Goal: Entertainment & Leisure: Browse casually

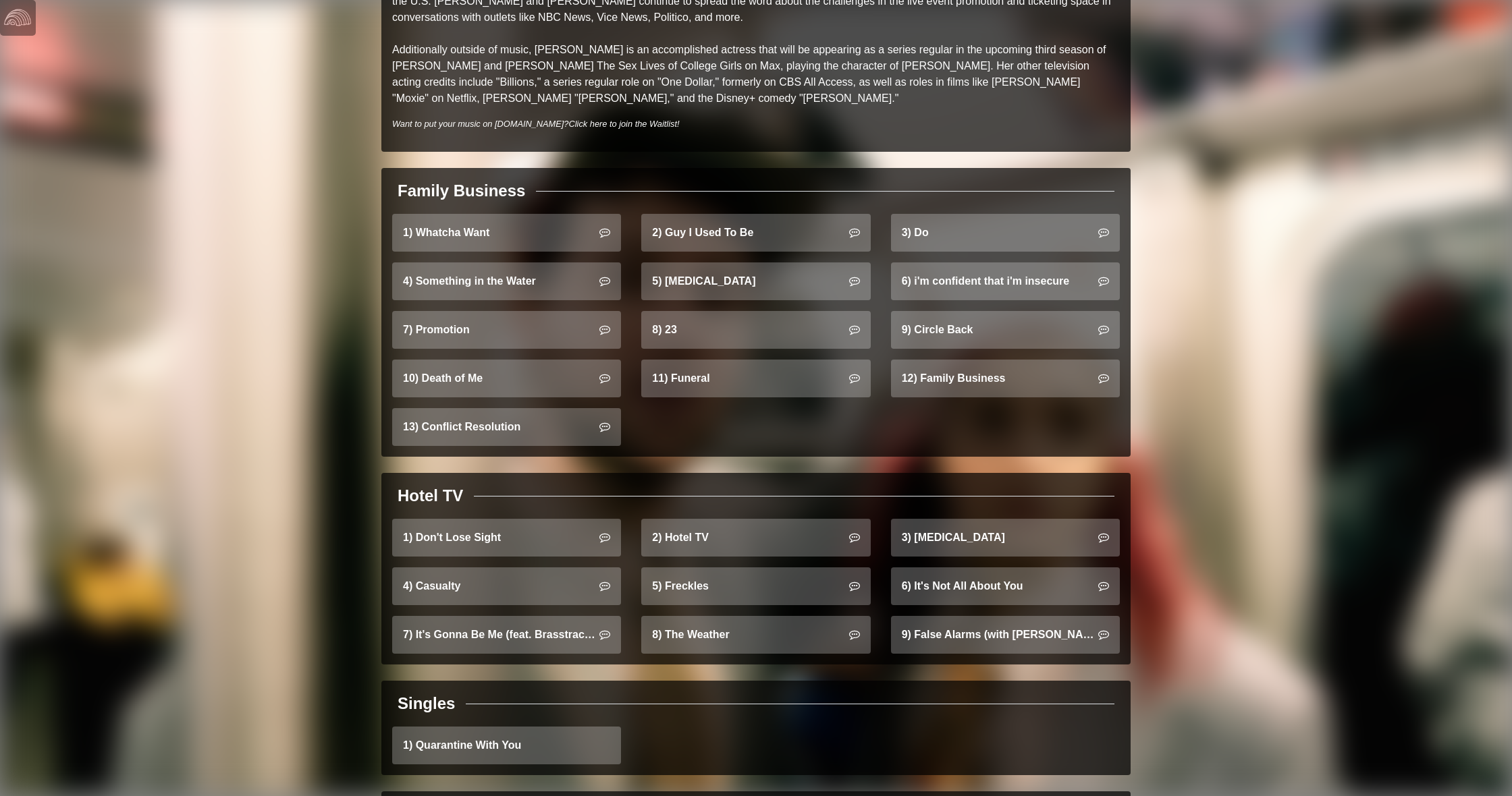
scroll to position [721, 0]
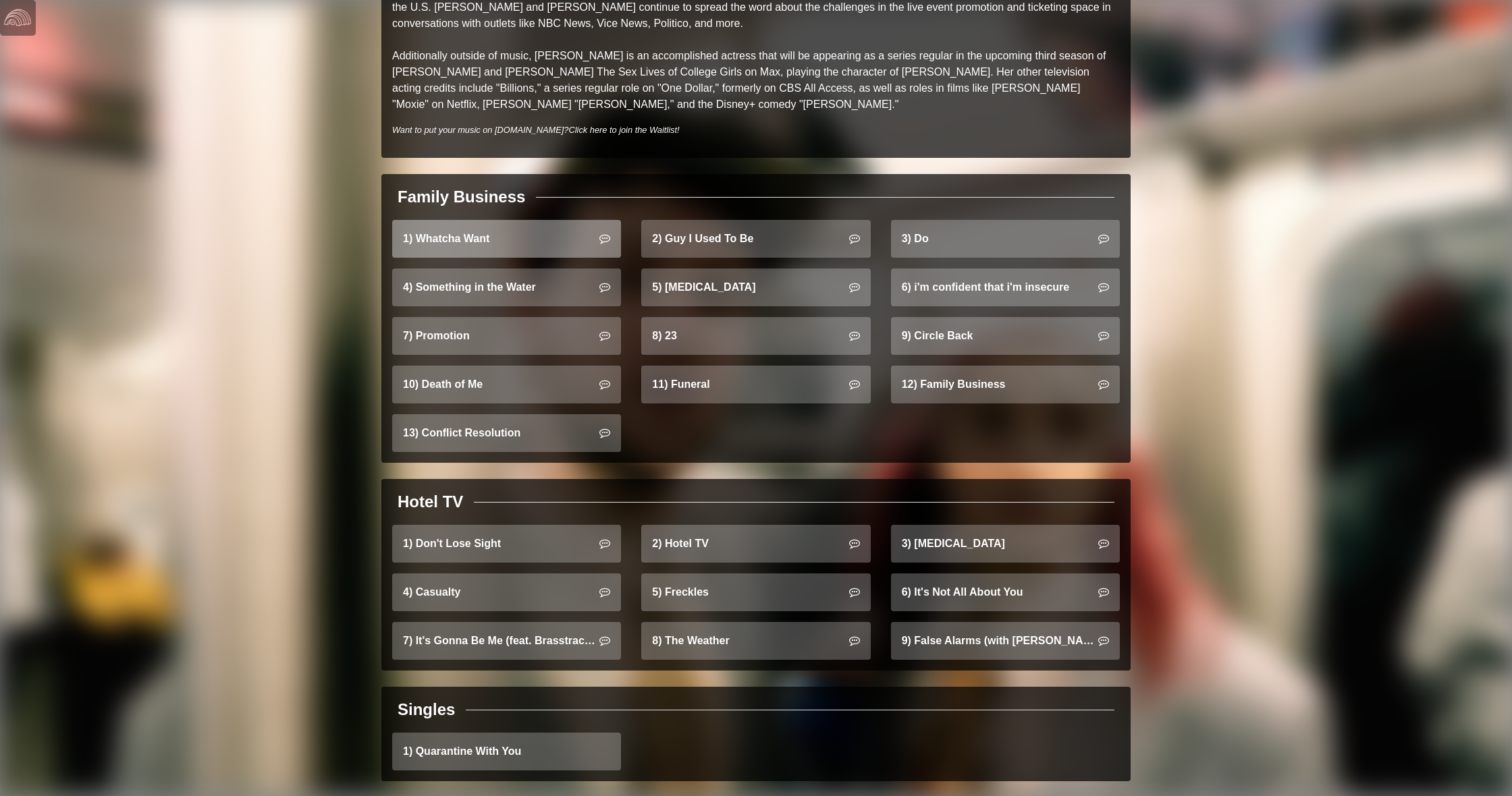
click at [540, 227] on link "1) Whatcha Want" at bounding box center [507, 239] width 229 height 38
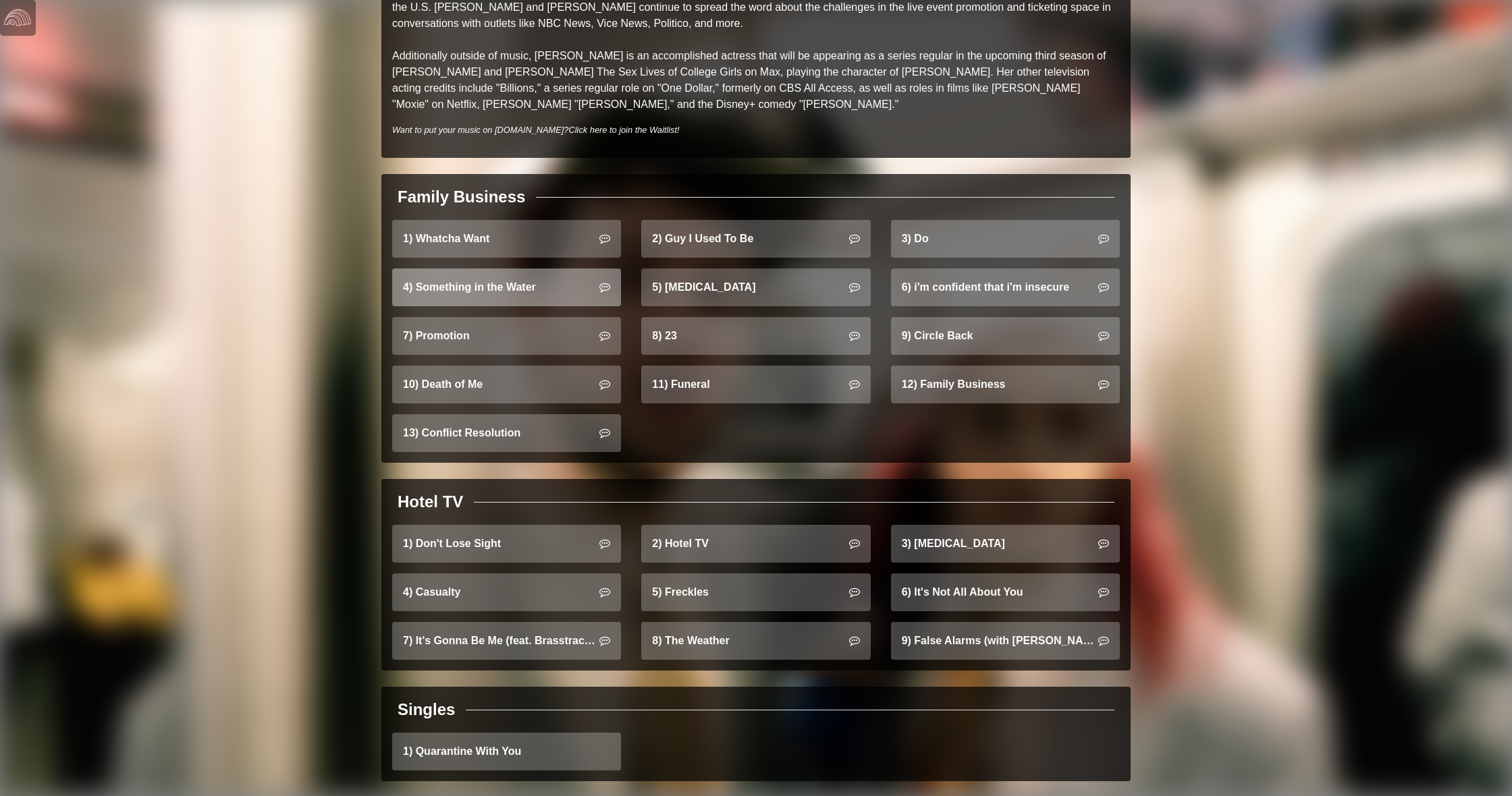
click at [478, 276] on link "4) Something in the Water" at bounding box center [507, 287] width 229 height 38
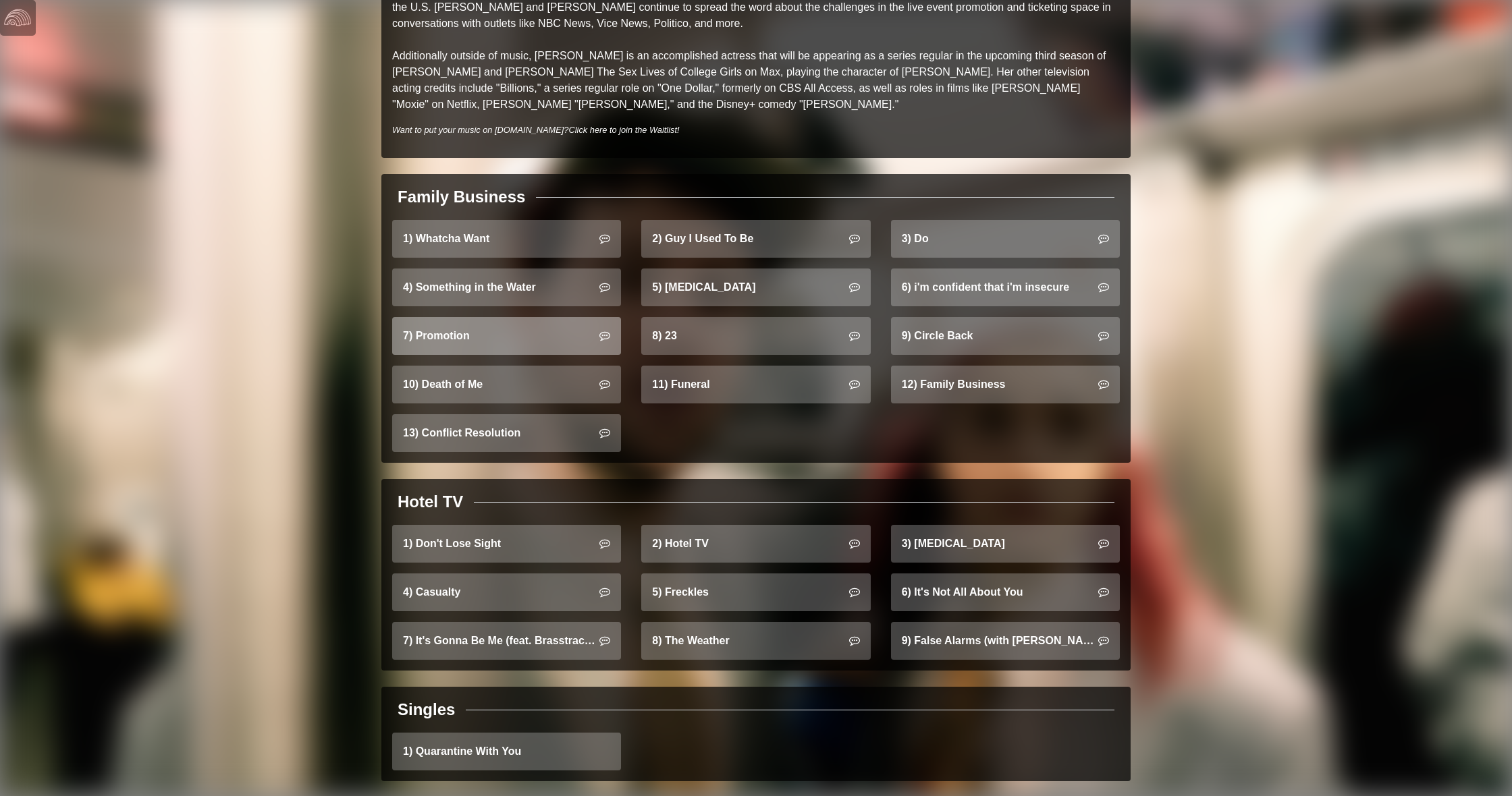
click at [543, 332] on link "7) Promotion" at bounding box center [507, 336] width 229 height 38
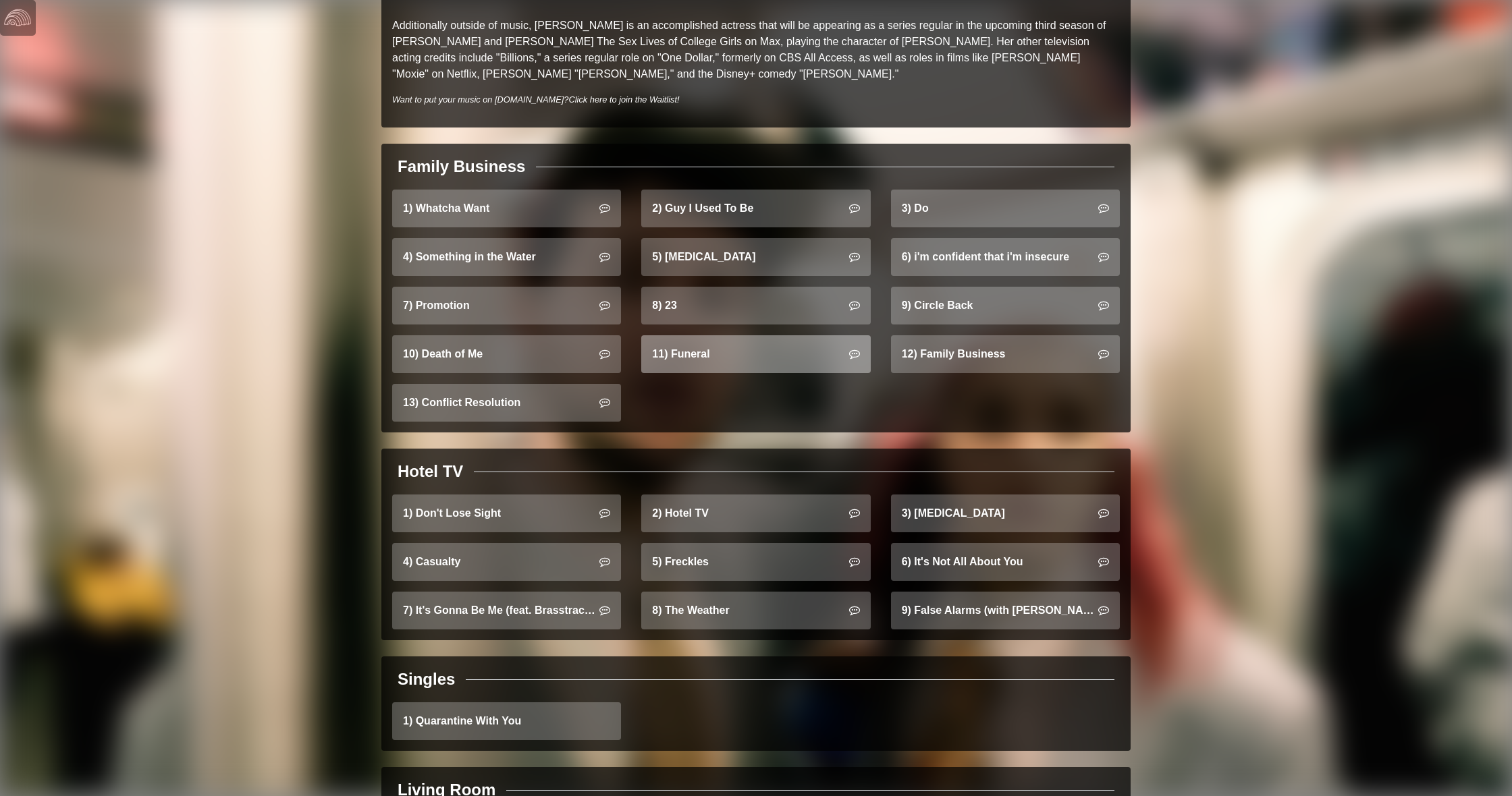
scroll to position [772, 0]
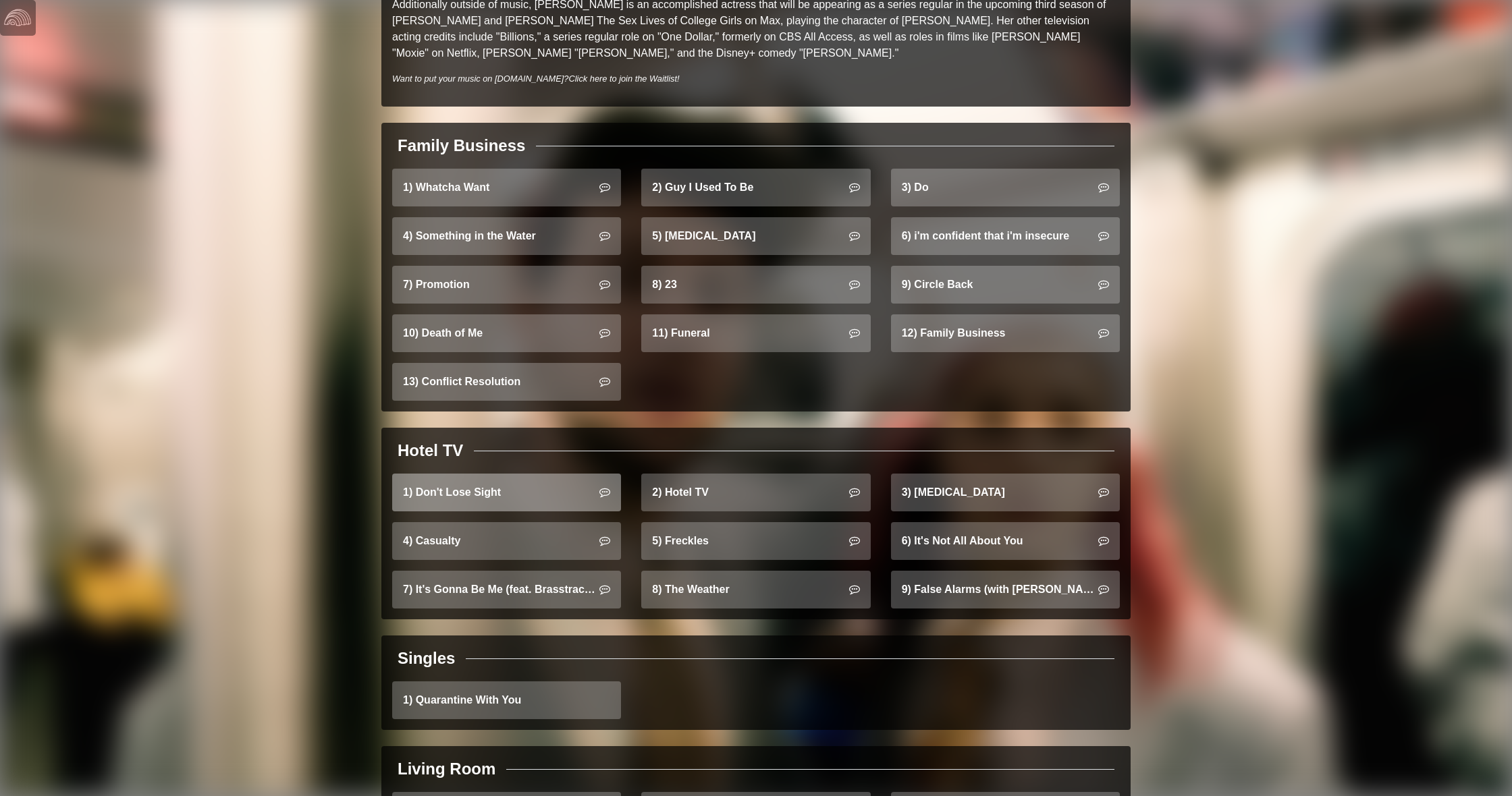
click at [495, 474] on link "1) Don't Lose Sight" at bounding box center [507, 493] width 229 height 38
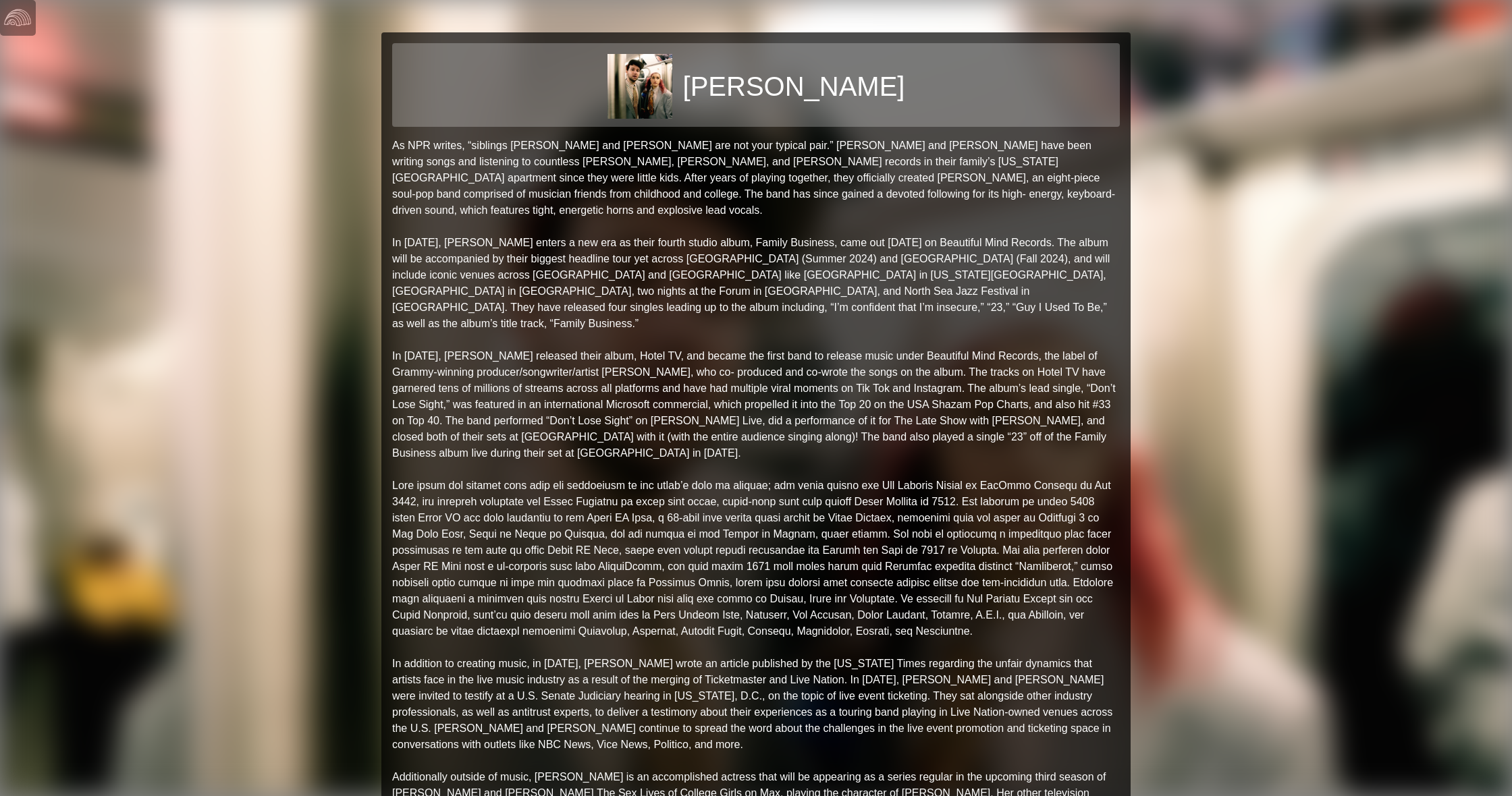
scroll to position [0, 0]
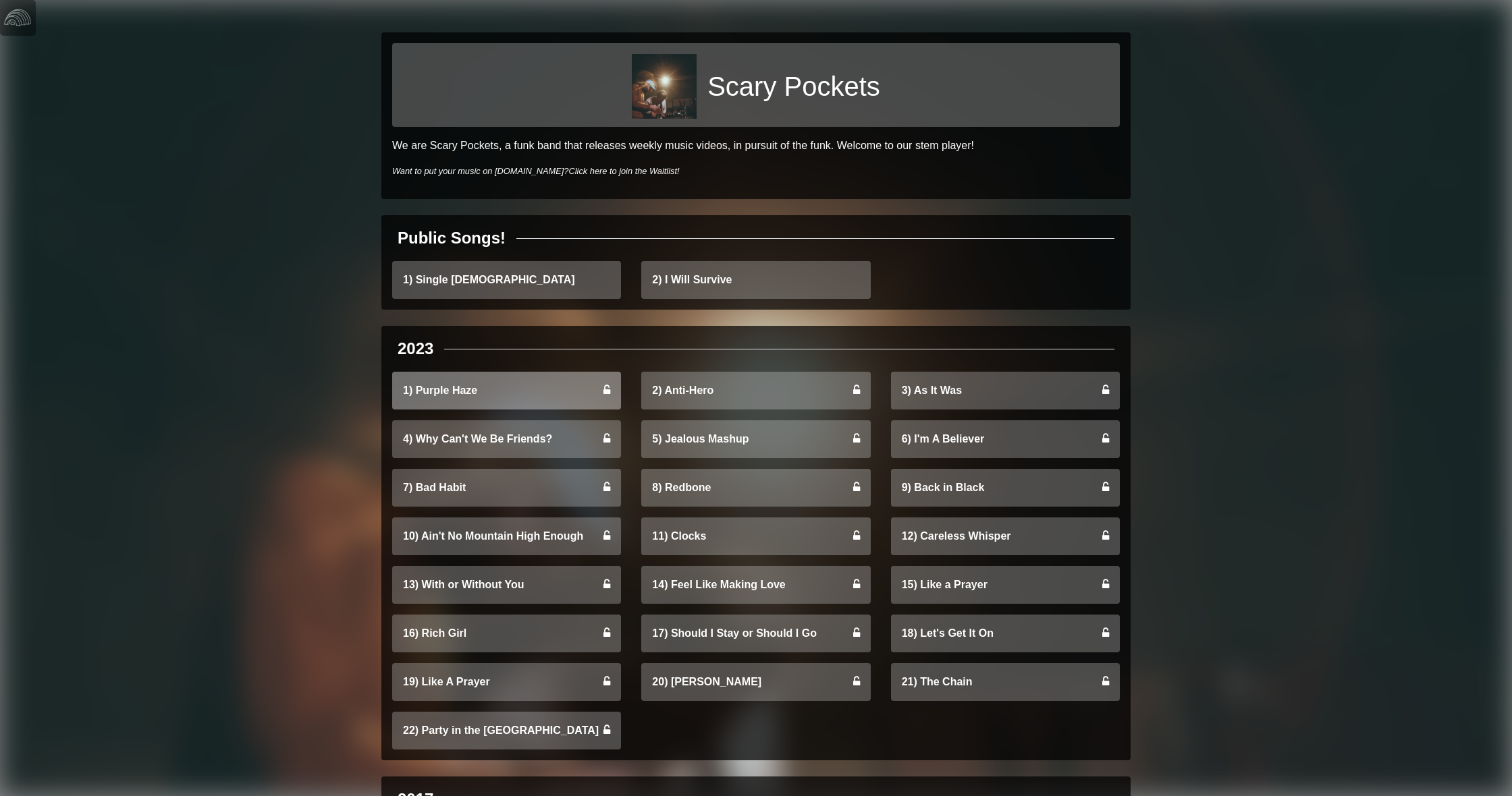
click at [511, 390] on link "1) Purple Haze" at bounding box center [507, 391] width 229 height 38
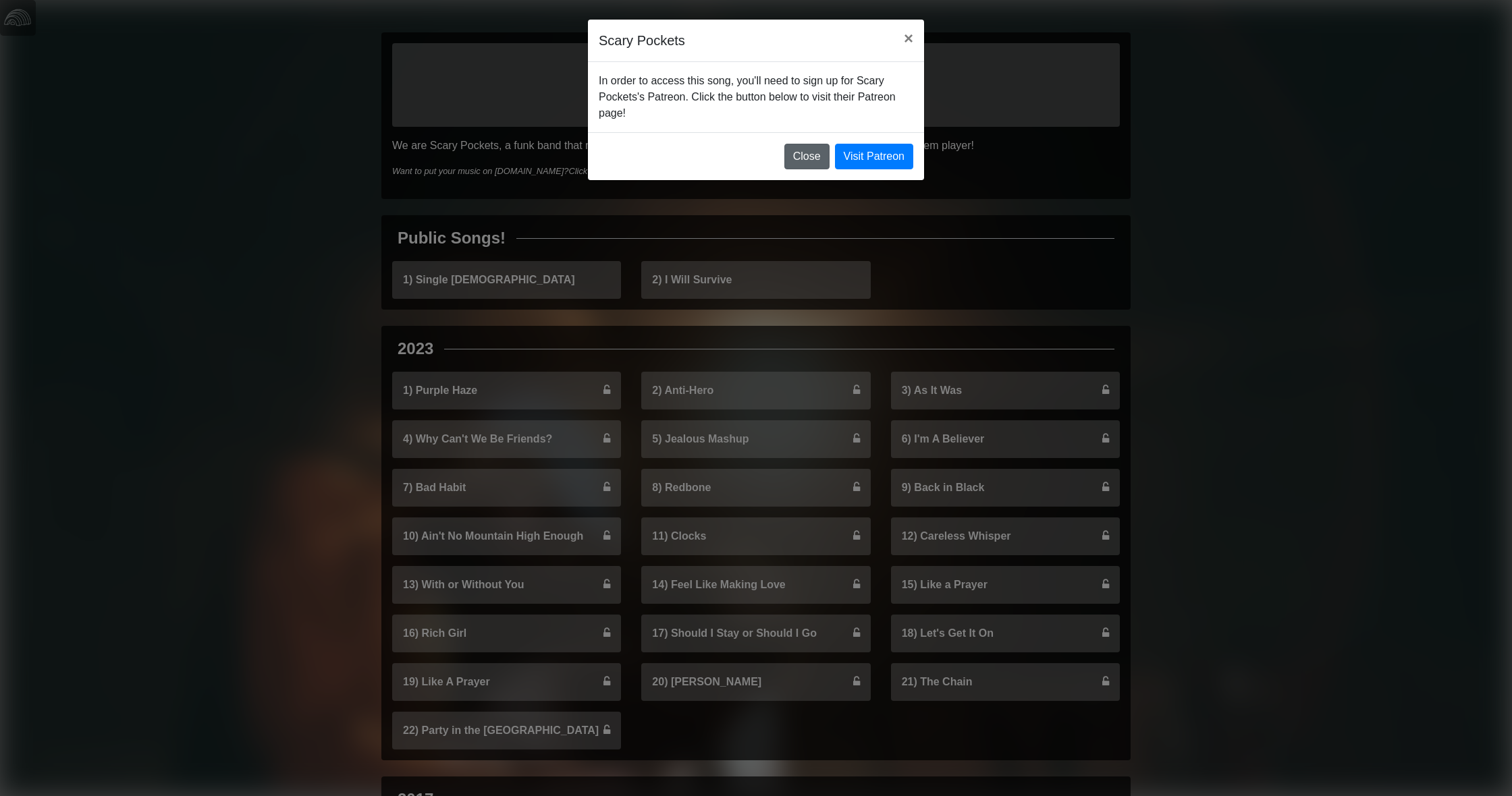
click at [821, 153] on button "Close" at bounding box center [807, 156] width 45 height 26
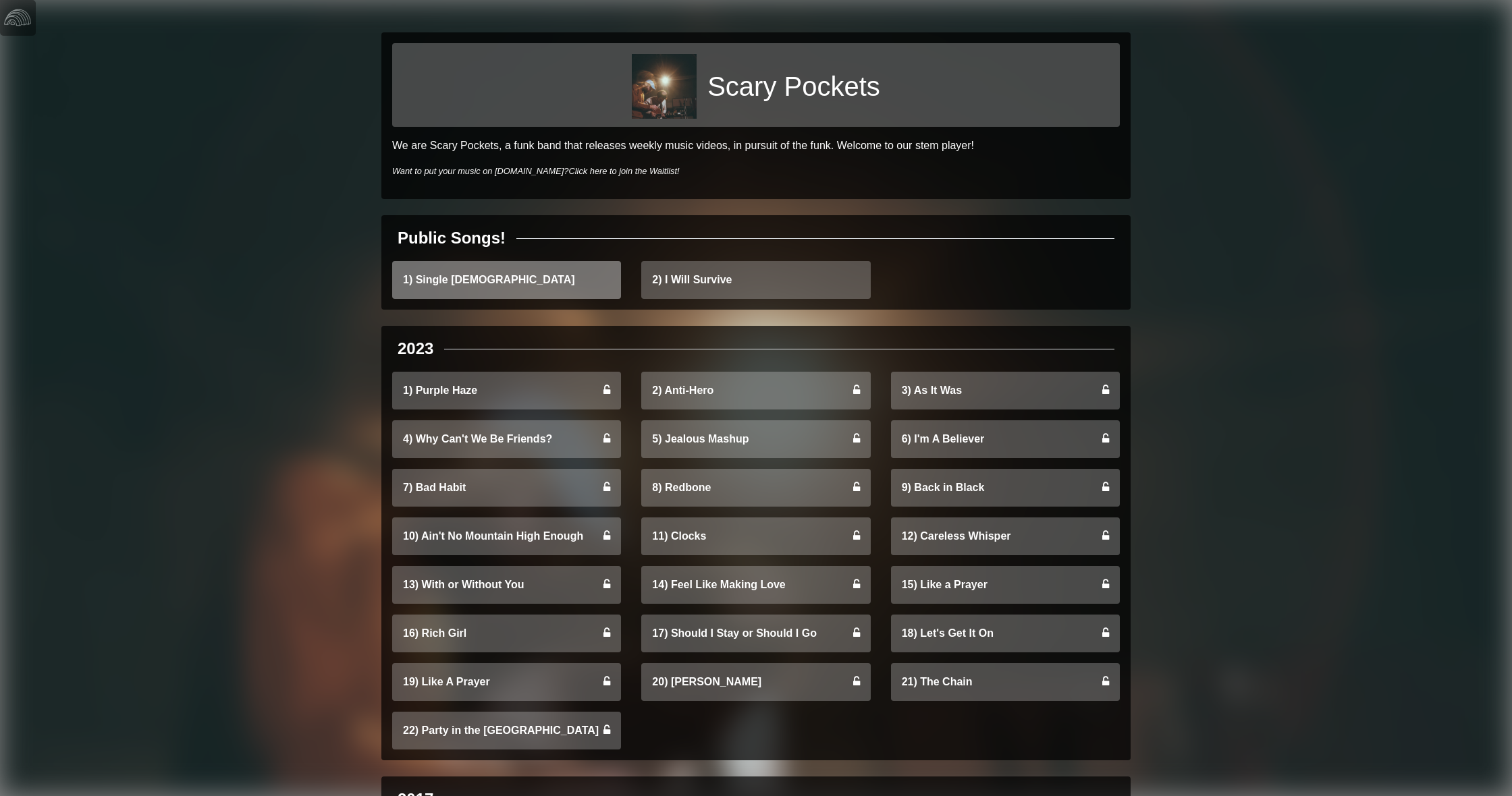
click at [483, 286] on link "1) Single Ladies" at bounding box center [507, 280] width 229 height 38
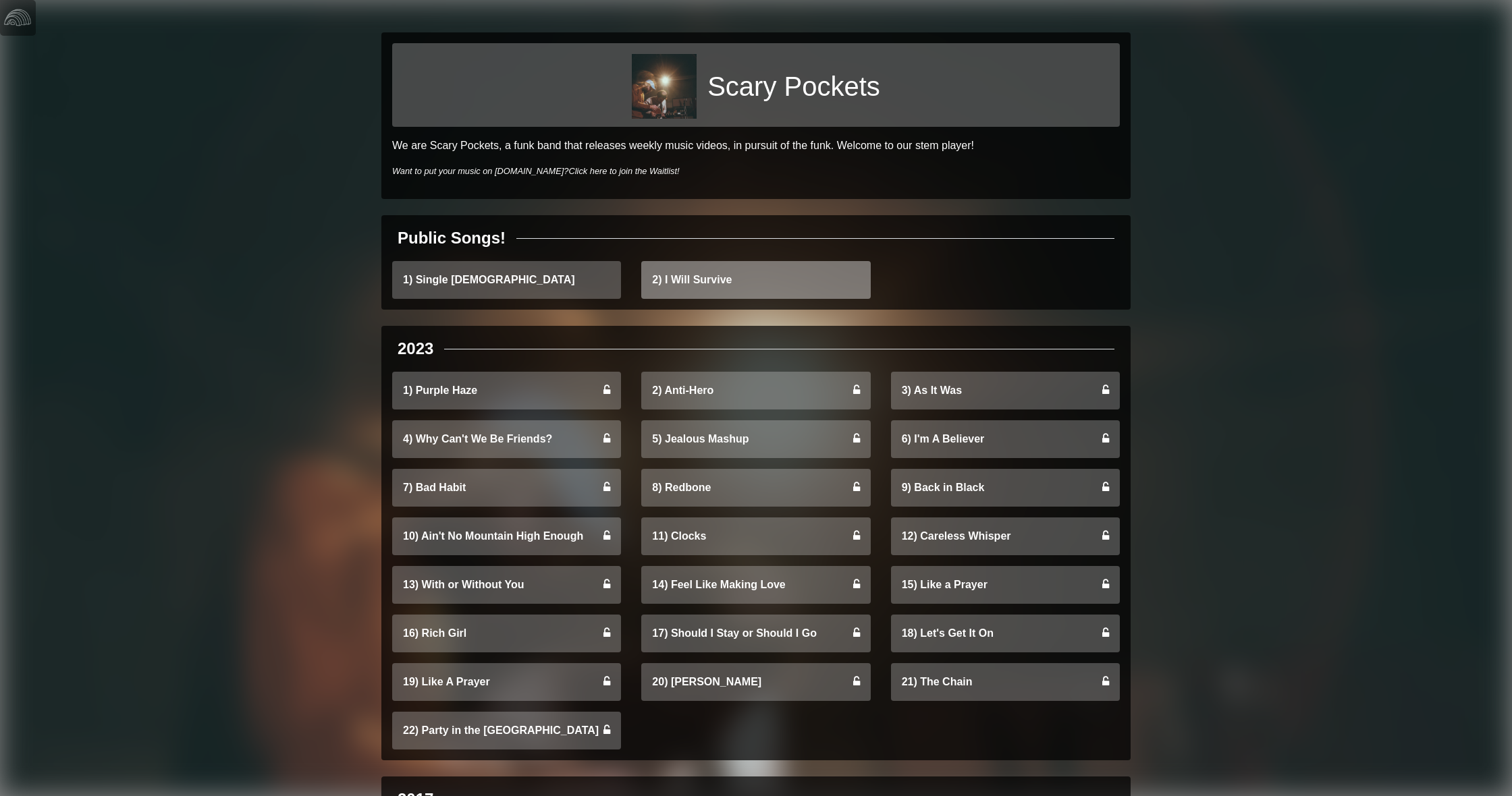
click at [750, 286] on link "2) I Will Survive" at bounding box center [756, 280] width 229 height 38
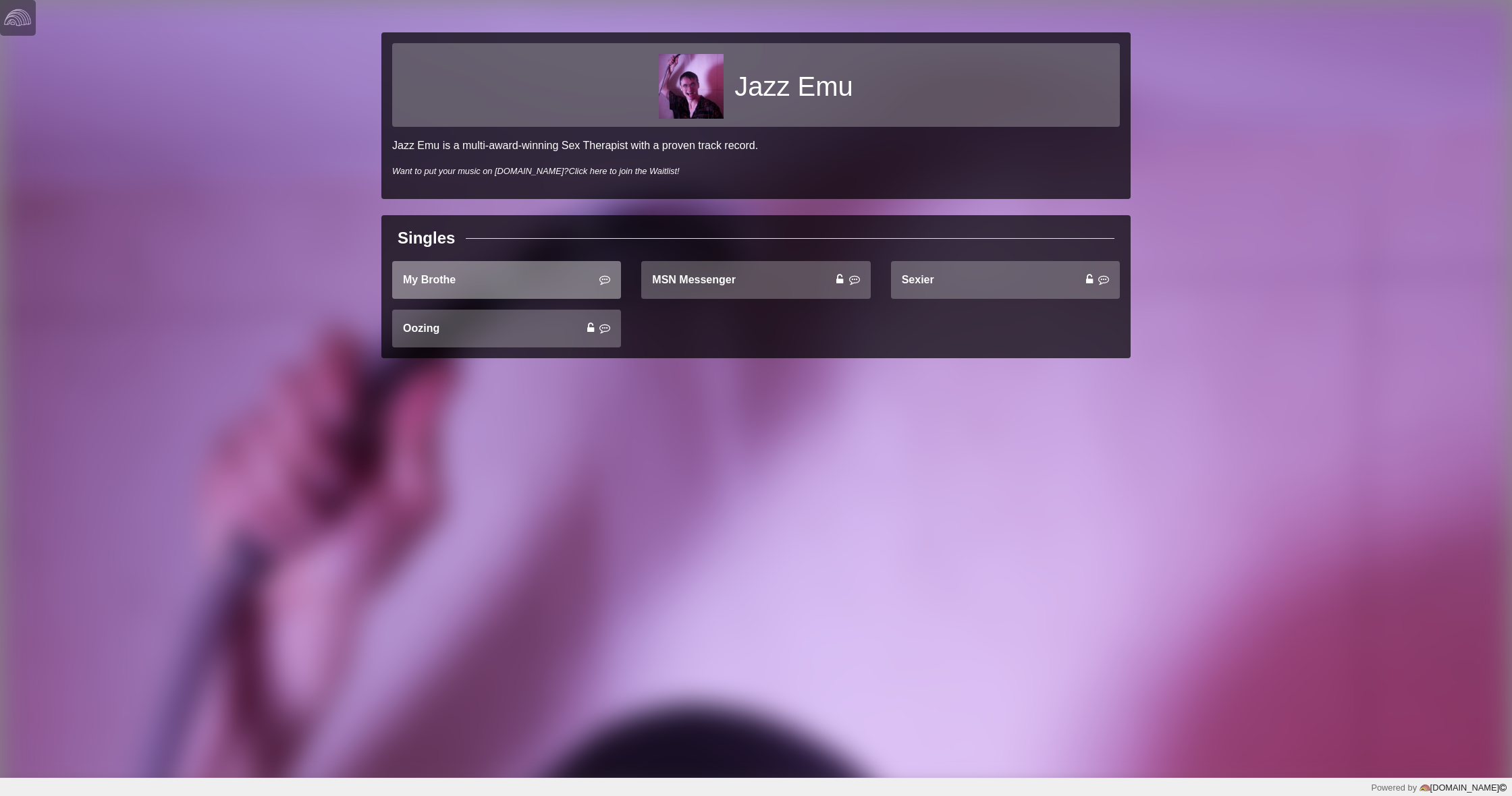
click at [534, 278] on link "My Brothe" at bounding box center [507, 280] width 229 height 38
